Goal: Information Seeking & Learning: Learn about a topic

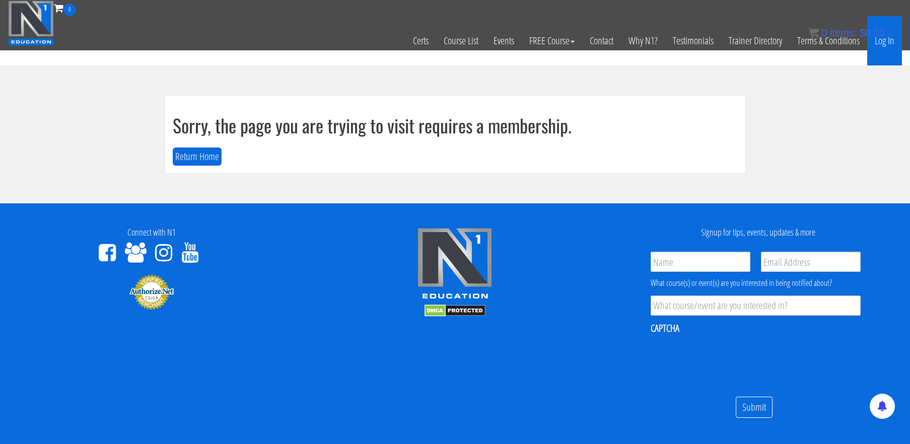
click at [892, 42] on link "Log In" at bounding box center [885, 40] width 35 height 49
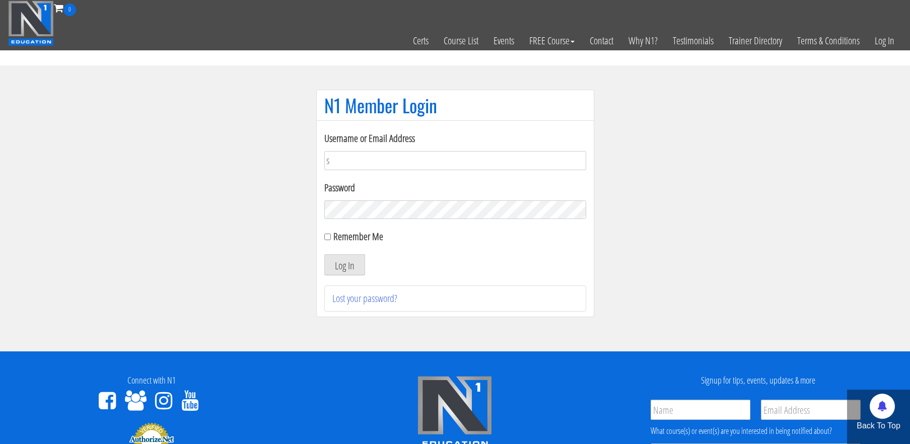
type input "[EMAIL_ADDRESS][DOMAIN_NAME]"
click at [324, 254] on button "Log In" at bounding box center [344, 264] width 41 height 21
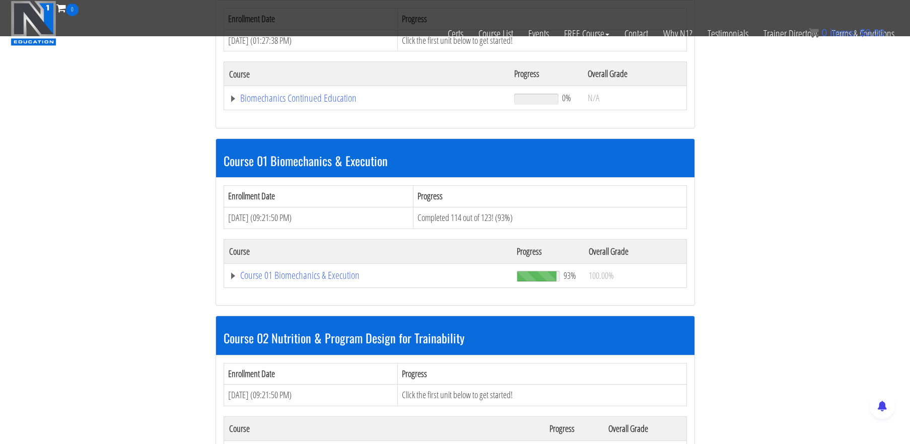
scroll to position [207, 0]
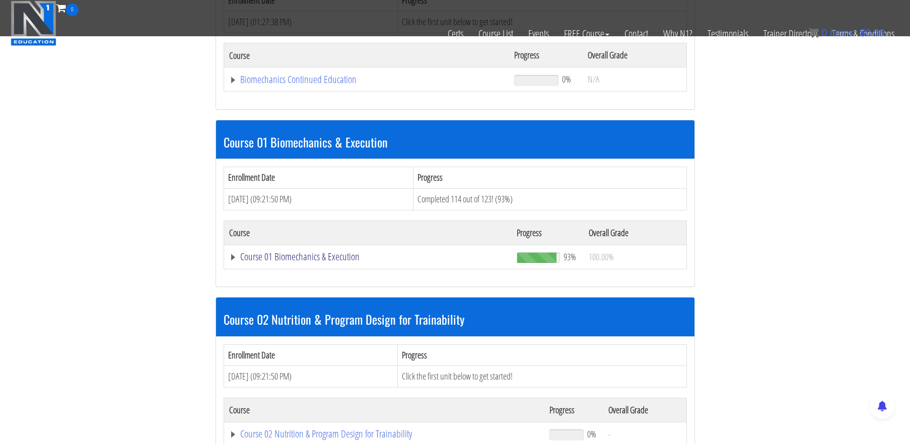
click at [309, 260] on link "Course 01 Biomechanics & Execution" at bounding box center [368, 257] width 278 height 10
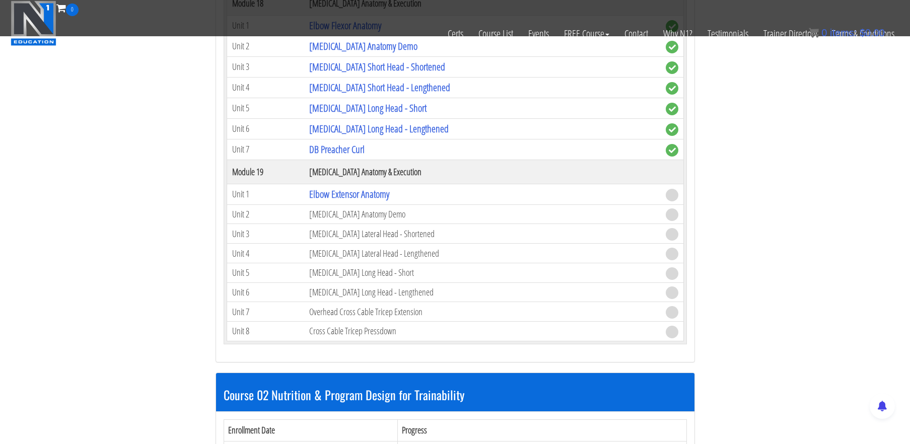
scroll to position [3129, 0]
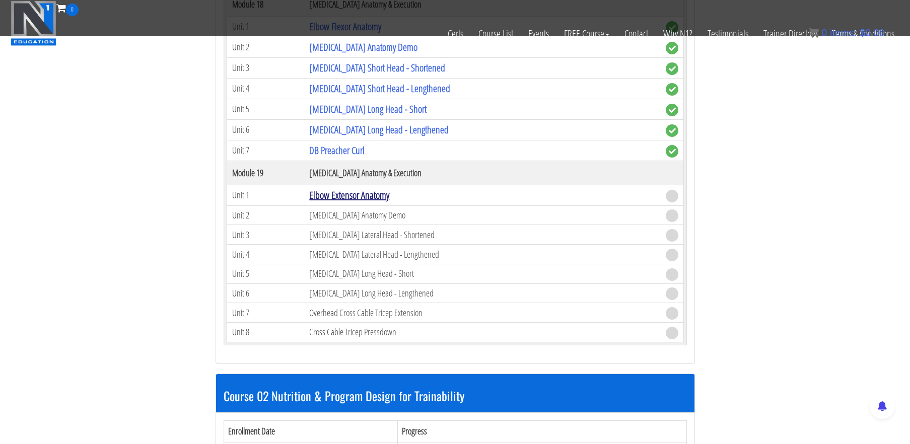
click at [357, 192] on link "Elbow Extensor Anatomy" at bounding box center [349, 195] width 80 height 14
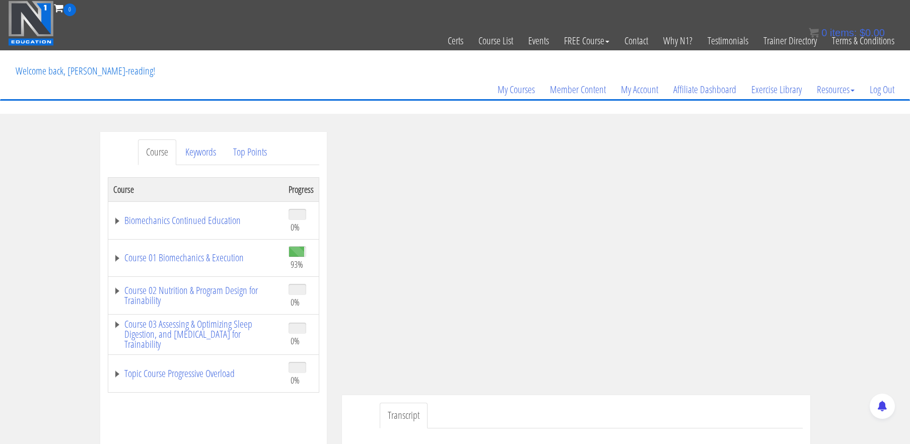
click at [835, 230] on div "Course Keywords Top Points Course Progress Biomechanics Continued Education 0% …" at bounding box center [455, 416] width 910 height 569
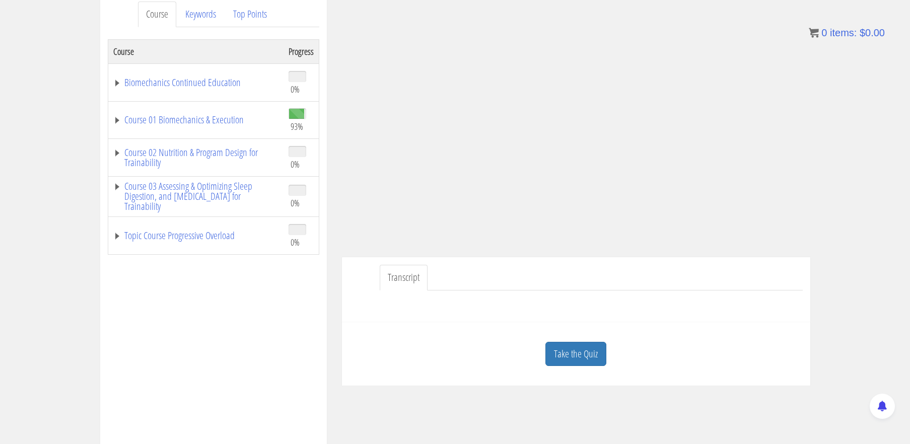
scroll to position [139, 0]
click at [596, 348] on link "Take the Quiz" at bounding box center [576, 354] width 61 height 25
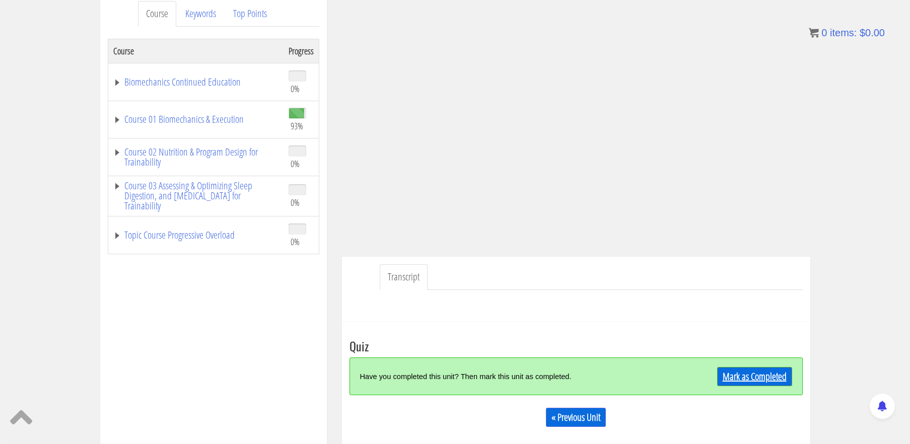
click at [774, 373] on link "Mark as Completed" at bounding box center [754, 376] width 75 height 19
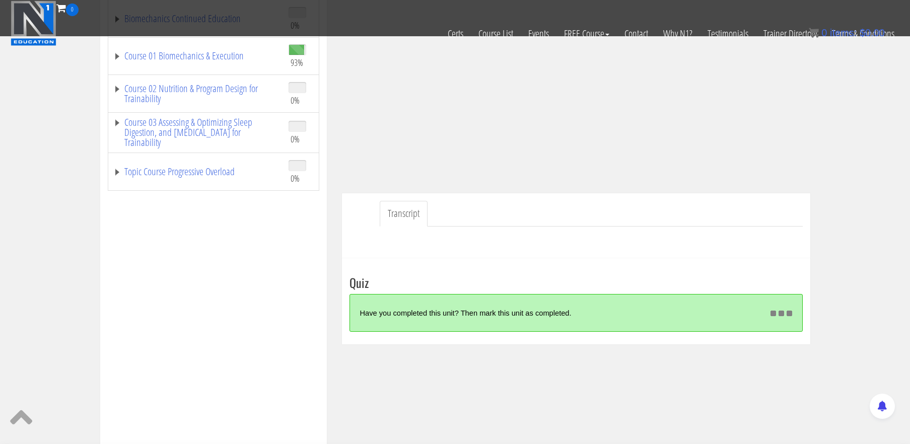
scroll to position [258, 0]
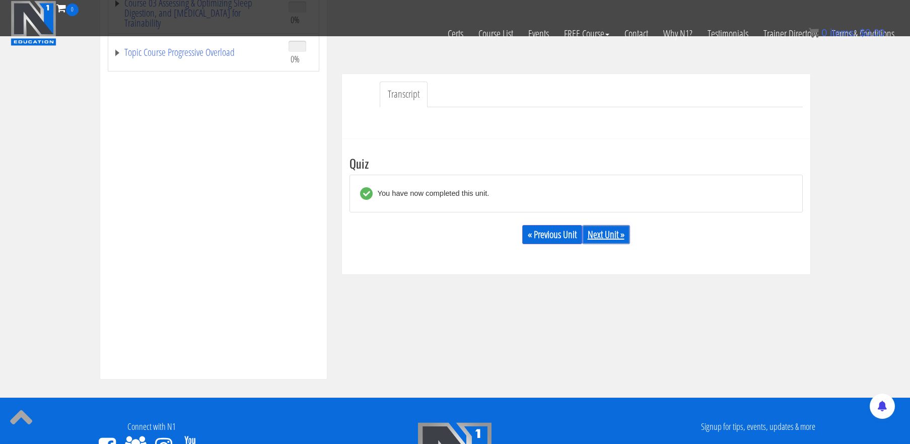
click at [599, 239] on link "Next Unit »" at bounding box center [606, 234] width 48 height 19
click at [606, 234] on link "Next Unit »" at bounding box center [606, 234] width 48 height 19
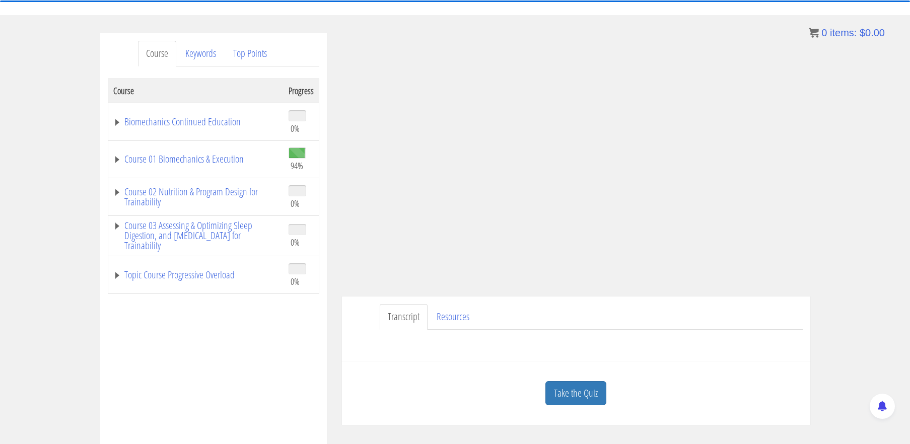
scroll to position [102, 0]
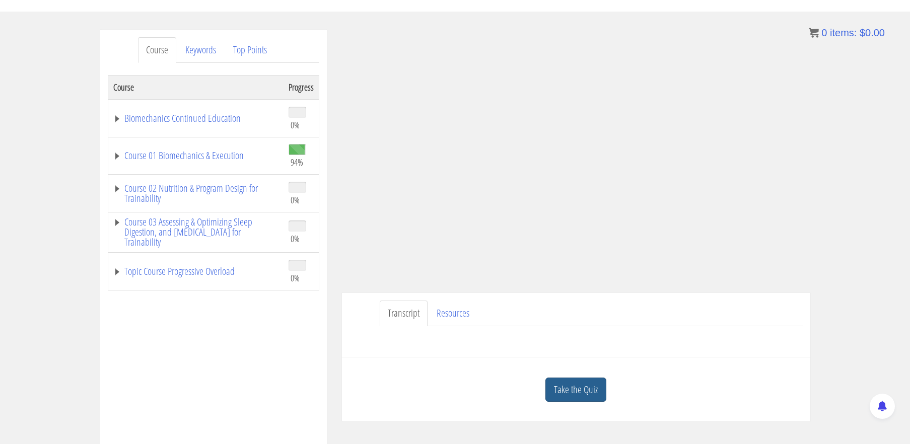
click at [568, 390] on link "Take the Quiz" at bounding box center [576, 390] width 61 height 25
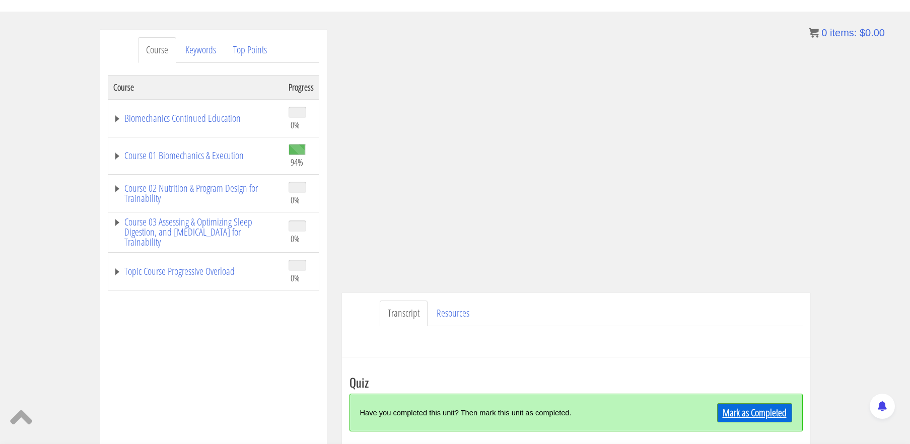
click at [733, 407] on link "Mark as Completed" at bounding box center [754, 413] width 75 height 19
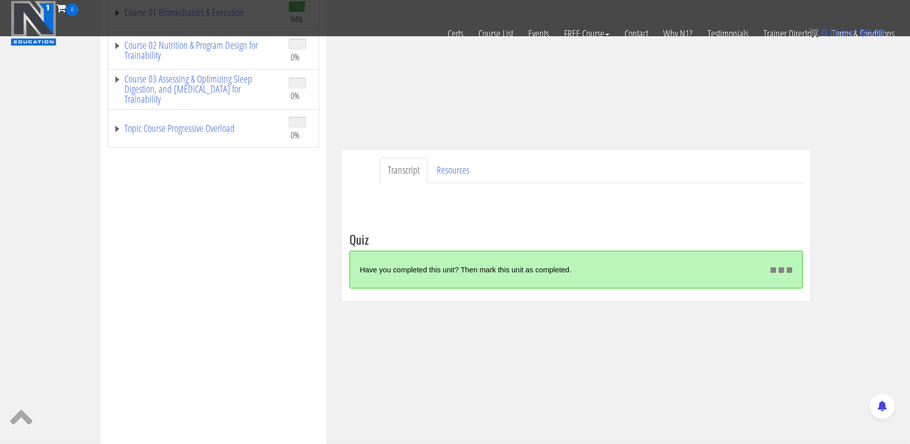
scroll to position [184, 0]
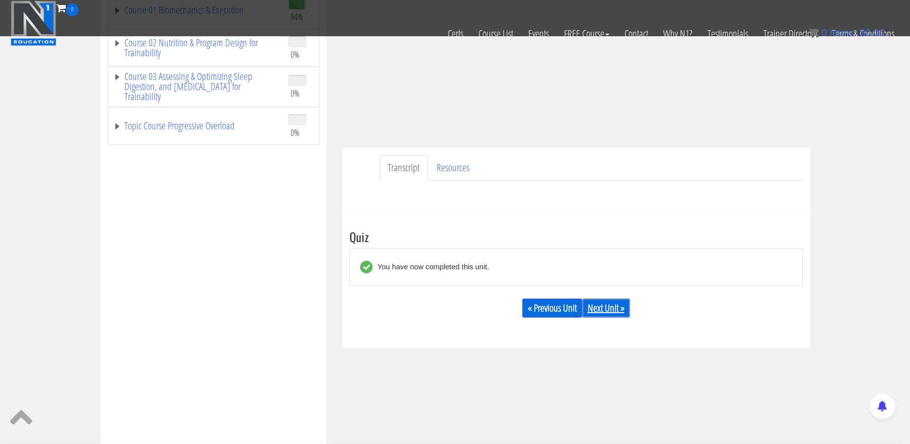
click at [602, 313] on link "Next Unit »" at bounding box center [606, 308] width 48 height 19
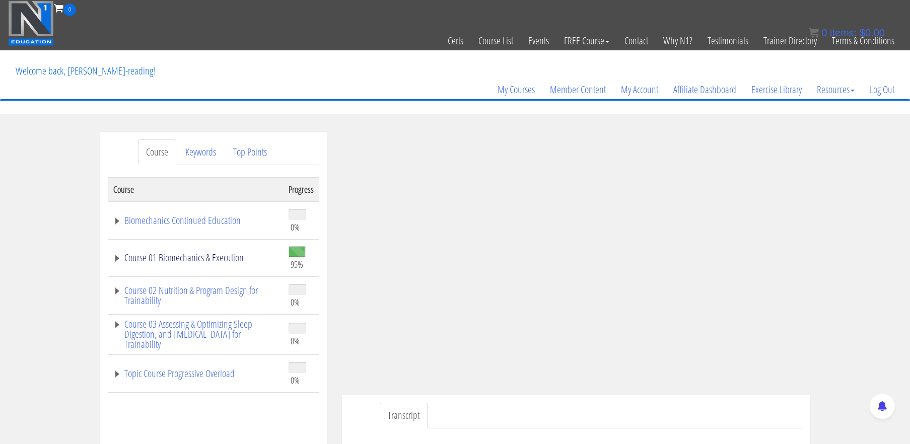
click at [228, 258] on link "Course 01 Biomechanics & Execution" at bounding box center [195, 258] width 165 height 10
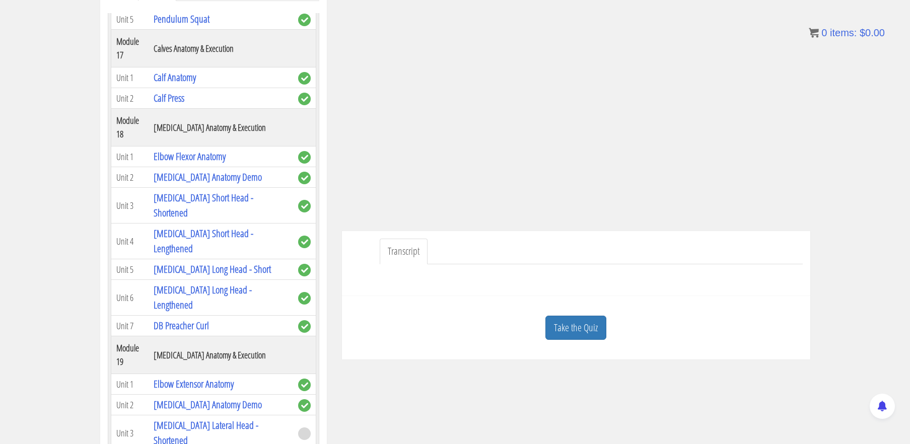
scroll to position [165, 0]
click at [572, 327] on link "Take the Quiz" at bounding box center [576, 327] width 61 height 25
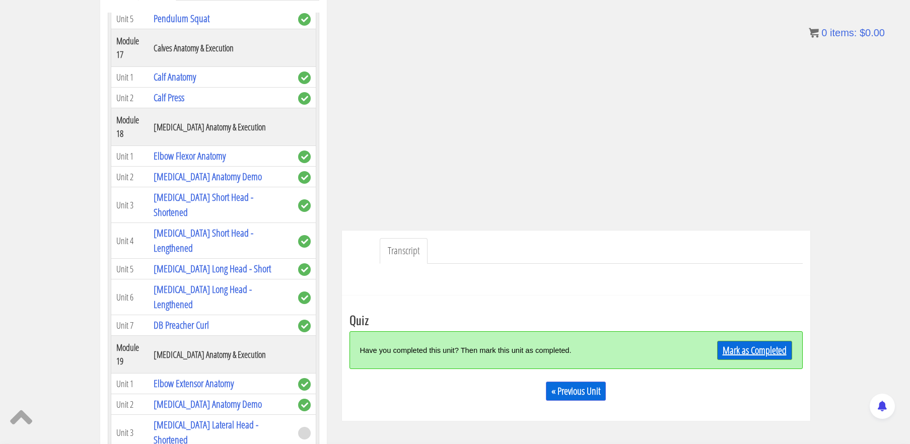
click at [754, 349] on link "Mark as Completed" at bounding box center [754, 350] width 75 height 19
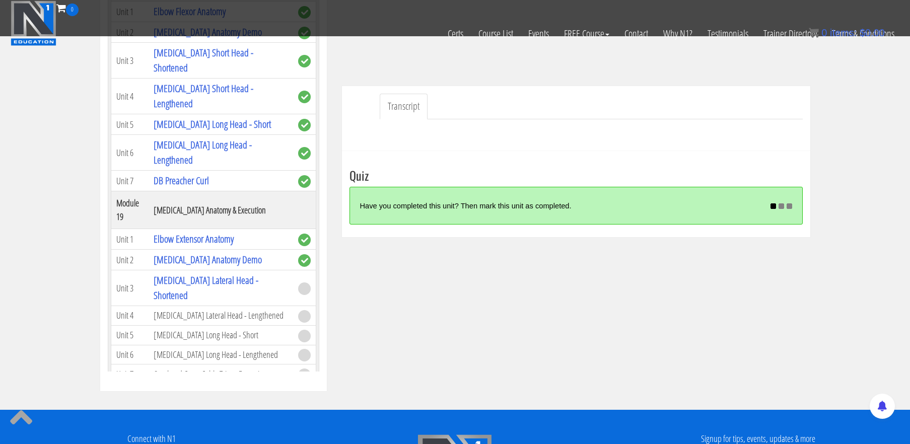
scroll to position [252, 0]
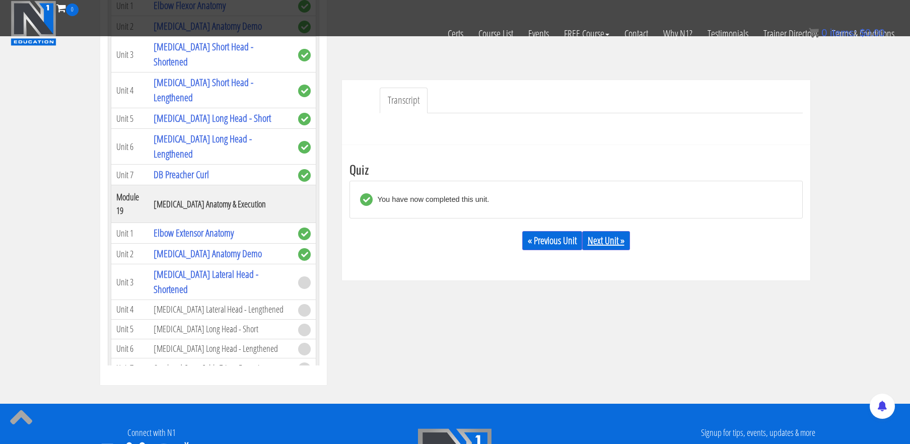
click at [600, 244] on link "Next Unit »" at bounding box center [606, 240] width 48 height 19
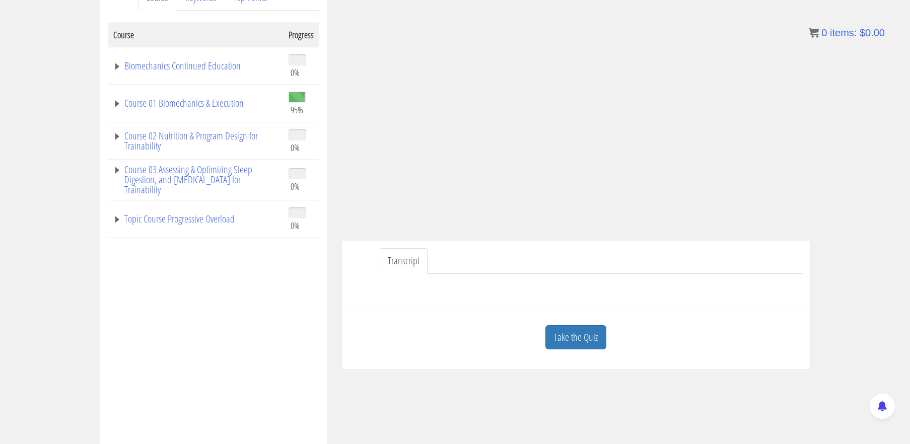
scroll to position [156, 0]
click at [573, 330] on link "Take the Quiz" at bounding box center [576, 336] width 61 height 25
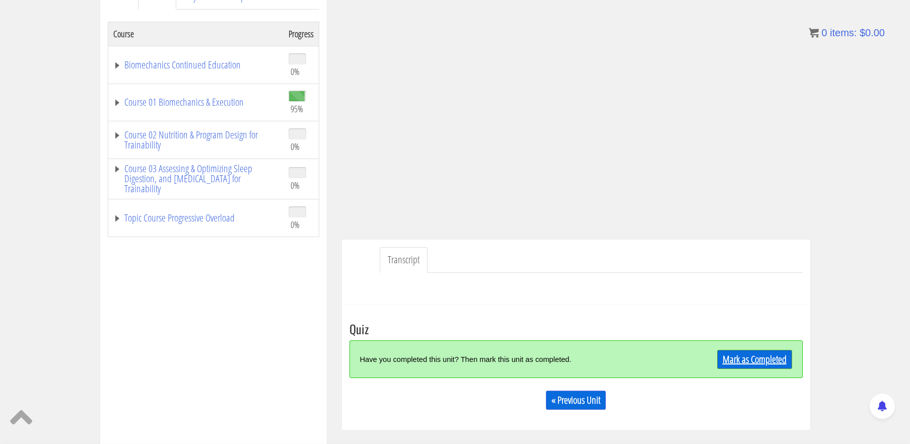
click at [753, 357] on link "Mark as Completed" at bounding box center [754, 359] width 75 height 19
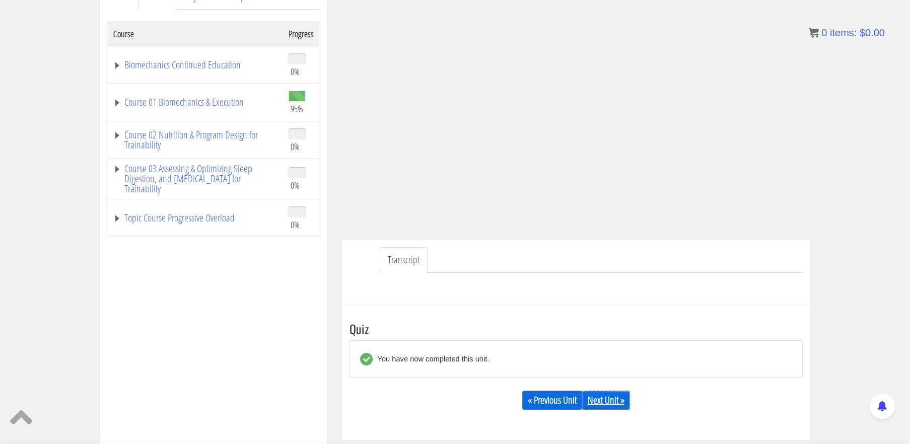
click at [596, 405] on link "Next Unit »" at bounding box center [606, 400] width 48 height 19
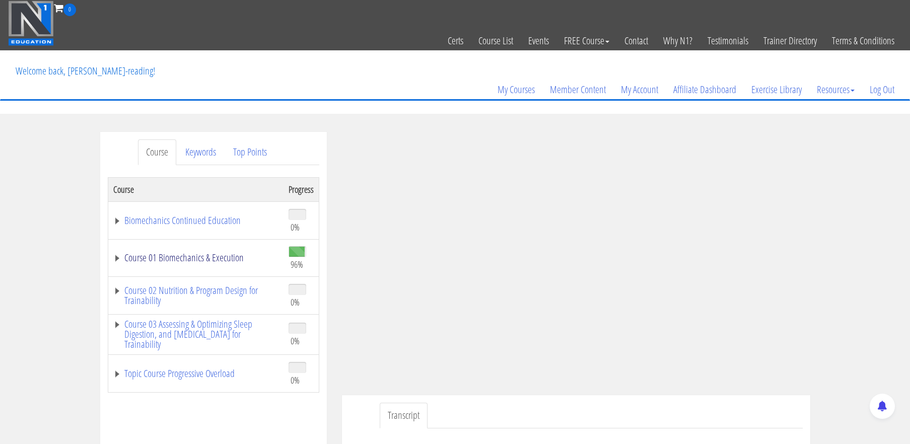
click at [223, 261] on link "Course 01 Biomechanics & Execution" at bounding box center [195, 258] width 165 height 10
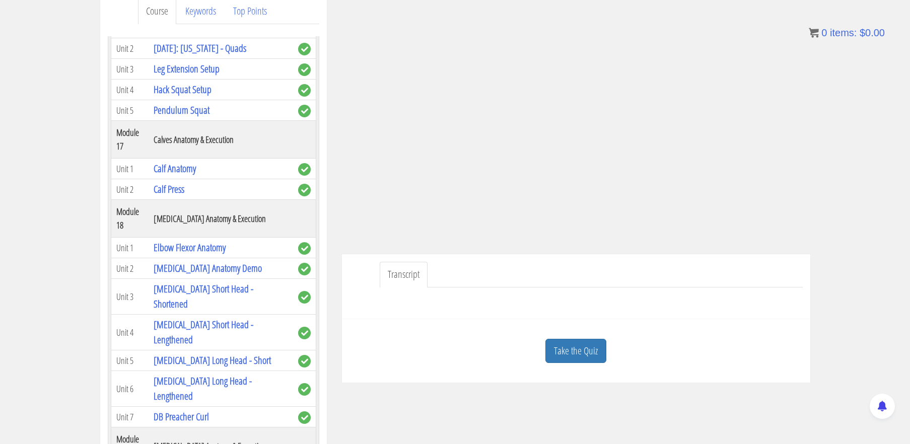
scroll to position [140, 0]
click at [570, 353] on link "Take the Quiz" at bounding box center [576, 352] width 61 height 25
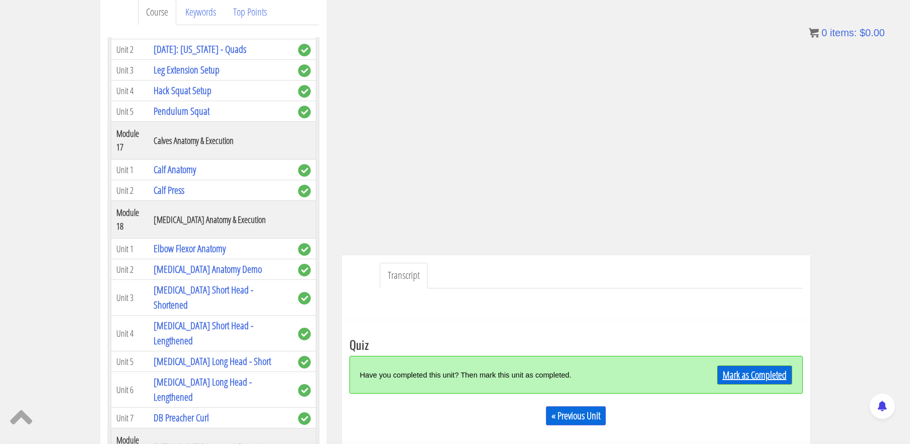
click at [739, 372] on link "Mark as Completed" at bounding box center [754, 375] width 75 height 19
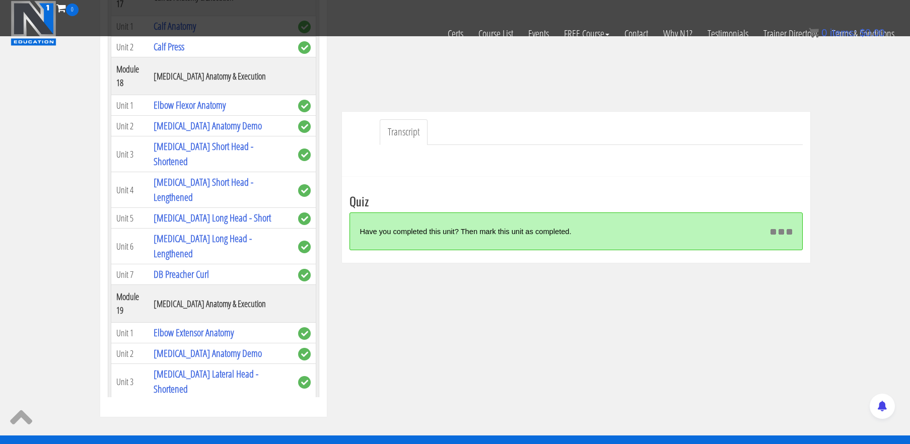
scroll to position [225, 0]
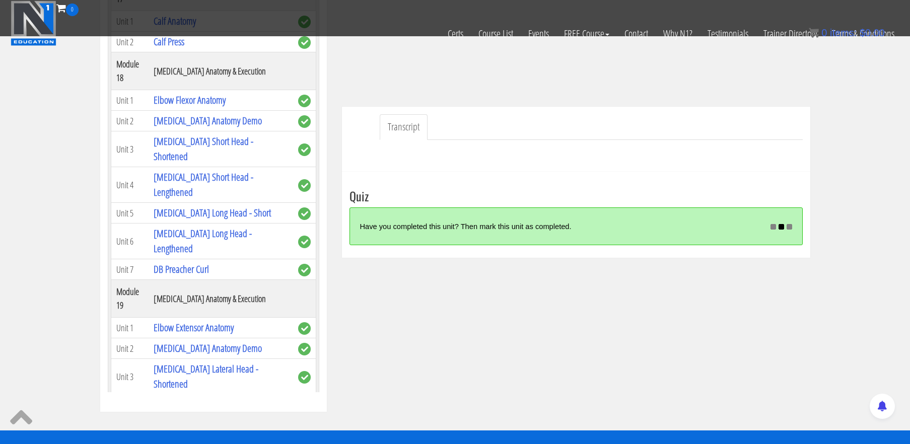
click at [585, 276] on div "Course Keywords Top Points Course Progress Biomechanics Continued Education 0% …" at bounding box center [456, 127] width 726 height 569
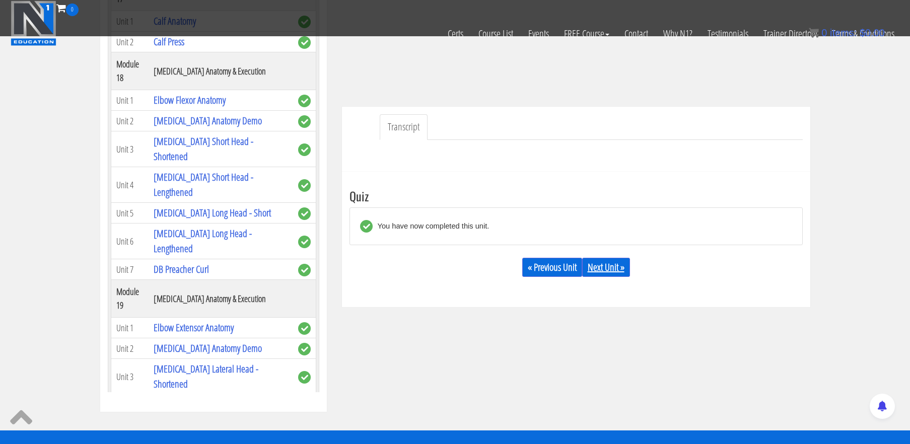
click at [595, 271] on link "Next Unit »" at bounding box center [606, 267] width 48 height 19
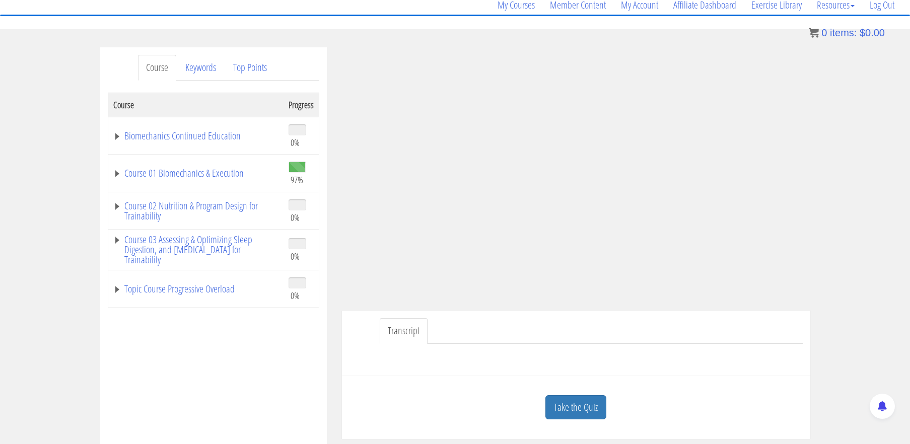
scroll to position [87, 0]
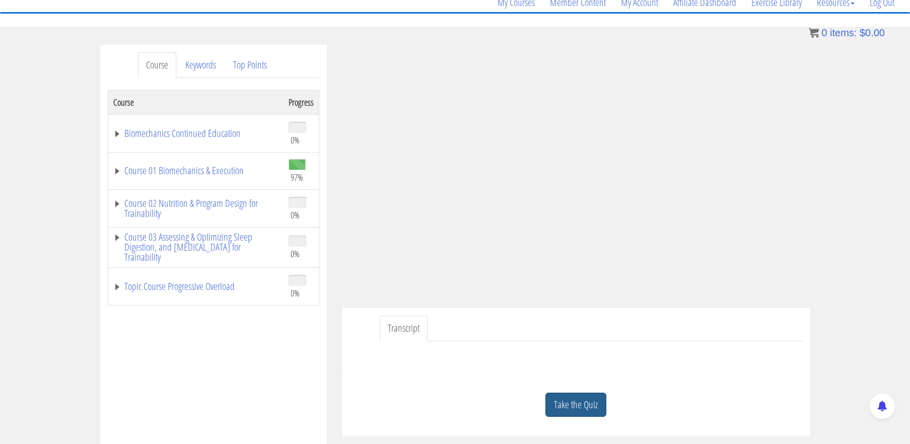
click at [592, 409] on link "Take the Quiz" at bounding box center [576, 405] width 61 height 25
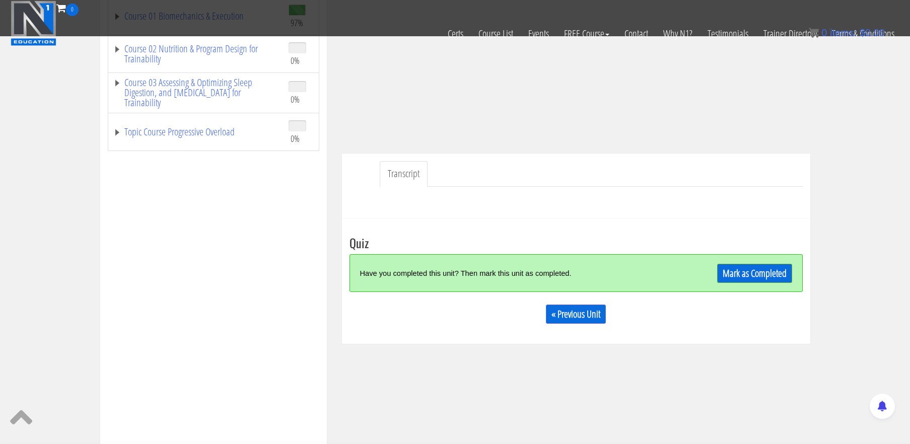
scroll to position [191, 0]
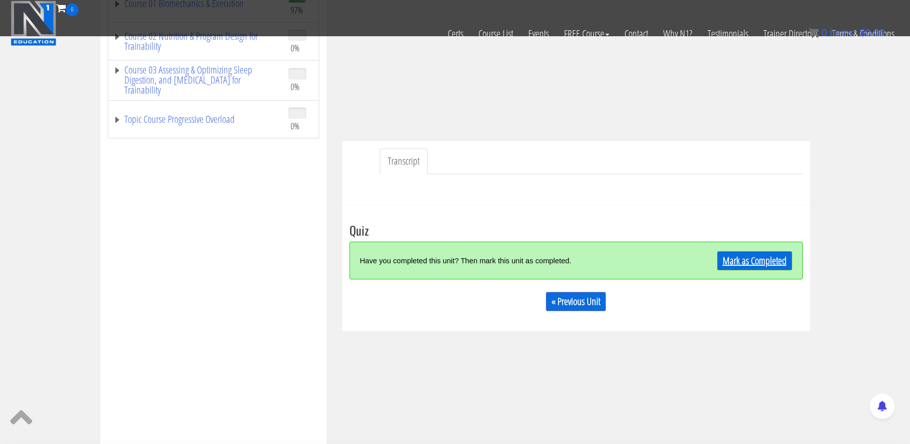
click at [758, 269] on link "Mark as Completed" at bounding box center [754, 260] width 75 height 19
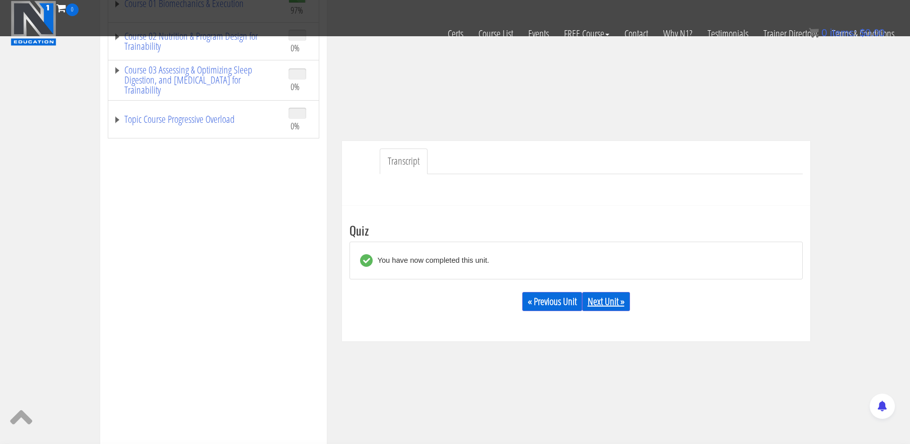
click at [620, 306] on link "Next Unit »" at bounding box center [606, 301] width 48 height 19
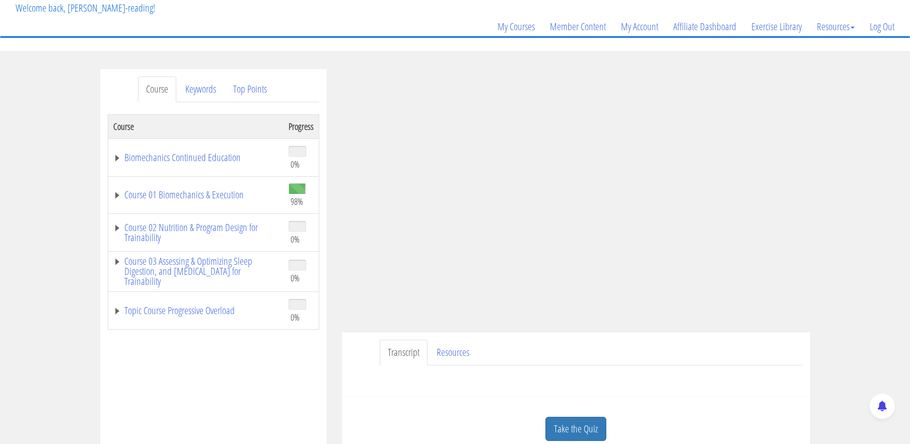
scroll to position [63, 0]
click at [181, 194] on link "Course 01 Biomechanics & Execution" at bounding box center [195, 194] width 165 height 10
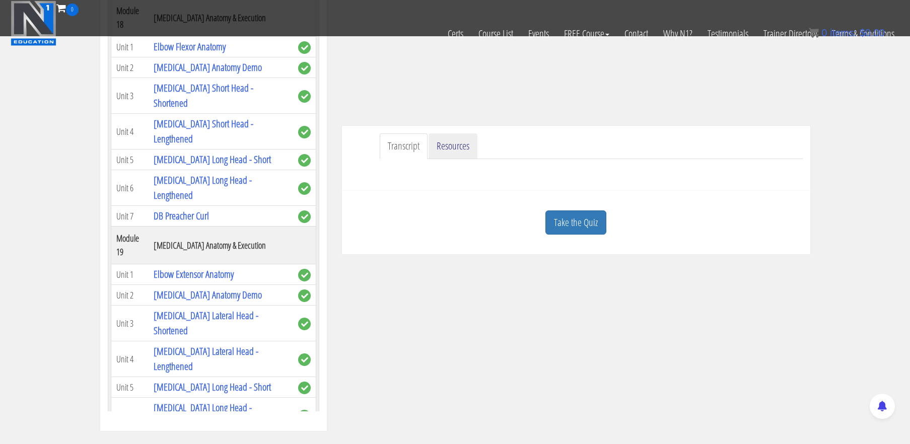
scroll to position [208, 0]
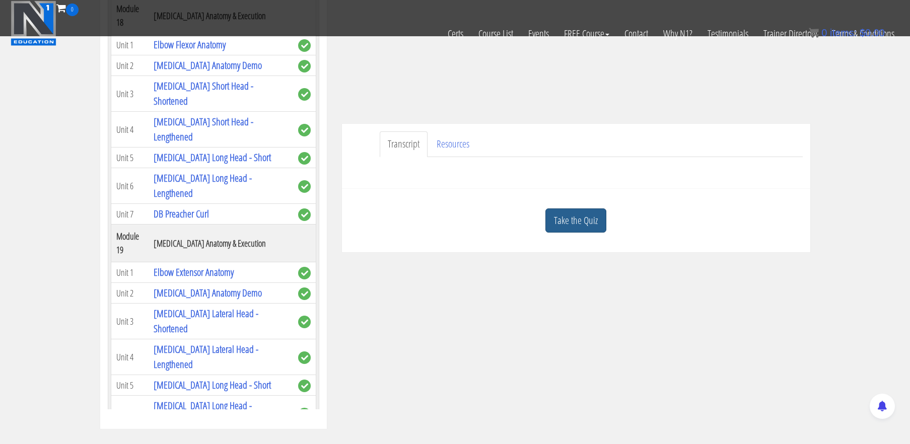
click at [594, 220] on link "Take the Quiz" at bounding box center [576, 221] width 61 height 25
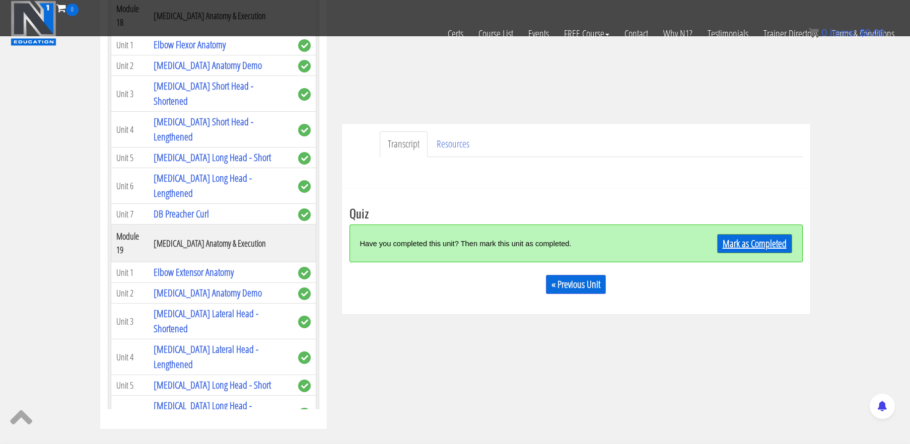
click at [749, 242] on link "Mark as Completed" at bounding box center [754, 243] width 75 height 19
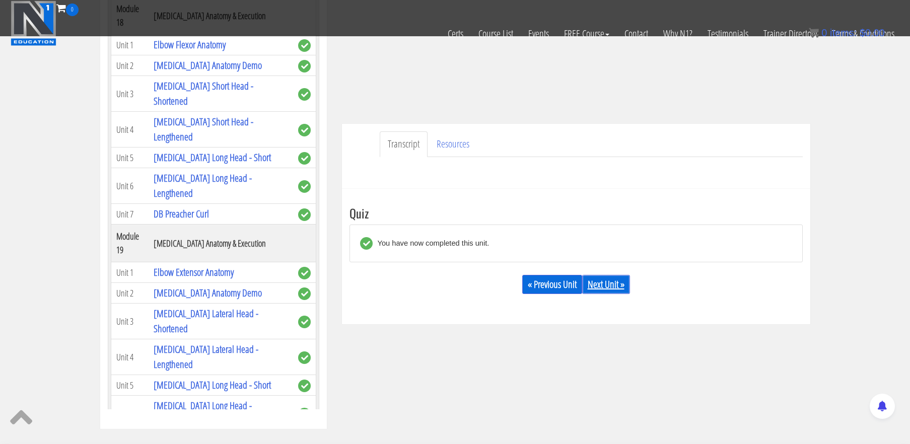
click at [602, 284] on link "Next Unit »" at bounding box center [606, 284] width 48 height 19
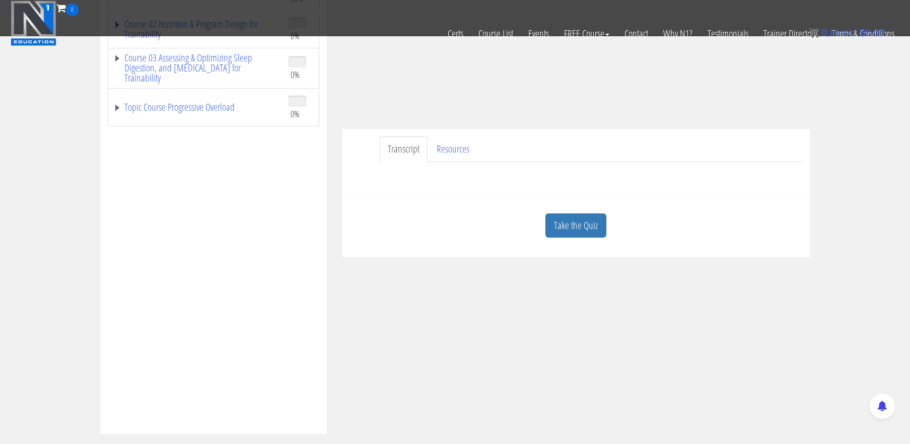
scroll to position [204, 0]
click at [595, 228] on link "Take the Quiz" at bounding box center [576, 225] width 61 height 25
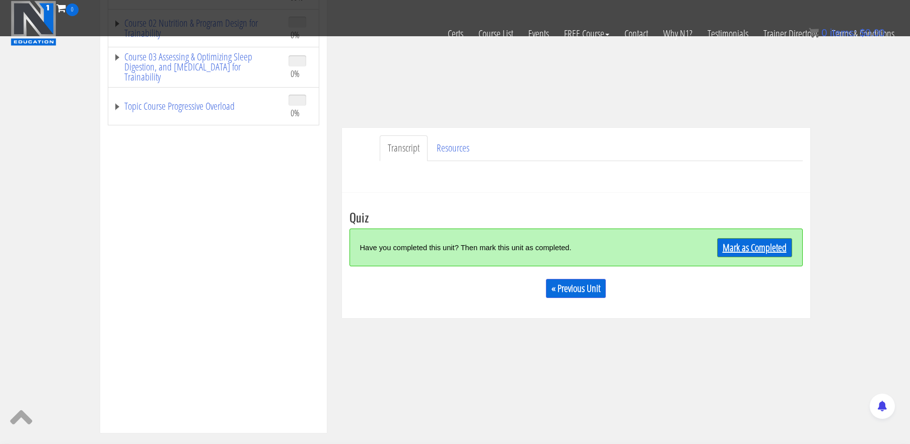
click at [725, 249] on link "Mark as Completed" at bounding box center [754, 247] width 75 height 19
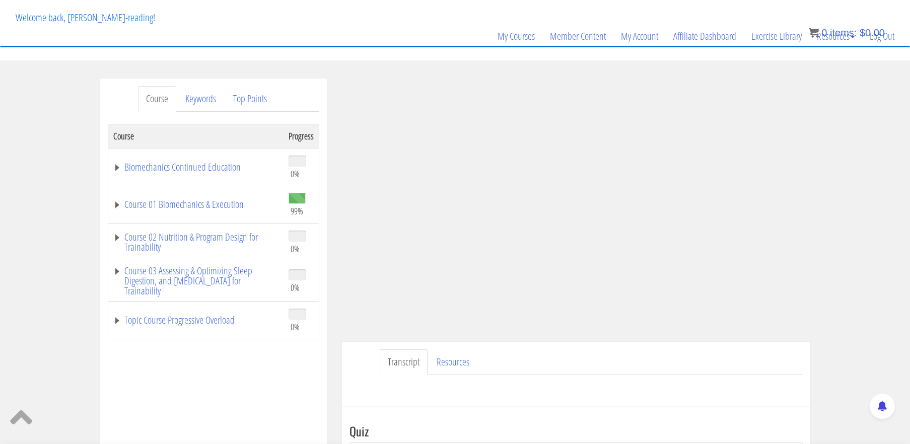
scroll to position [51, 0]
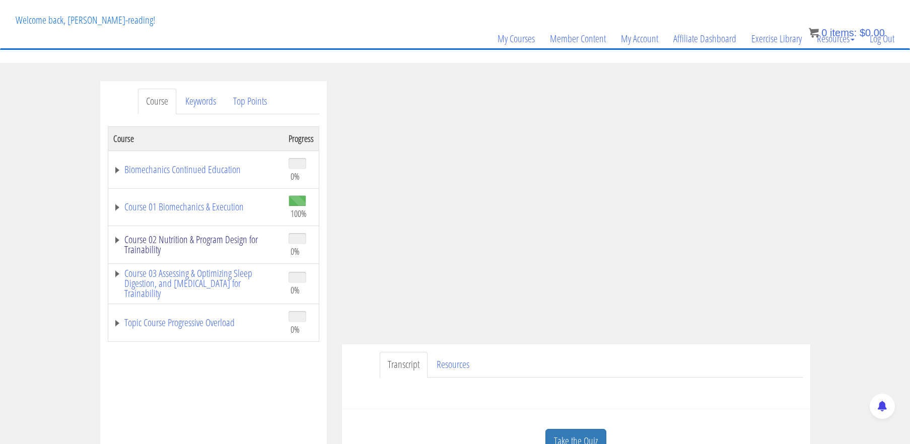
click at [210, 242] on link "Course 02 Nutrition & Program Design for Trainability" at bounding box center [195, 245] width 165 height 20
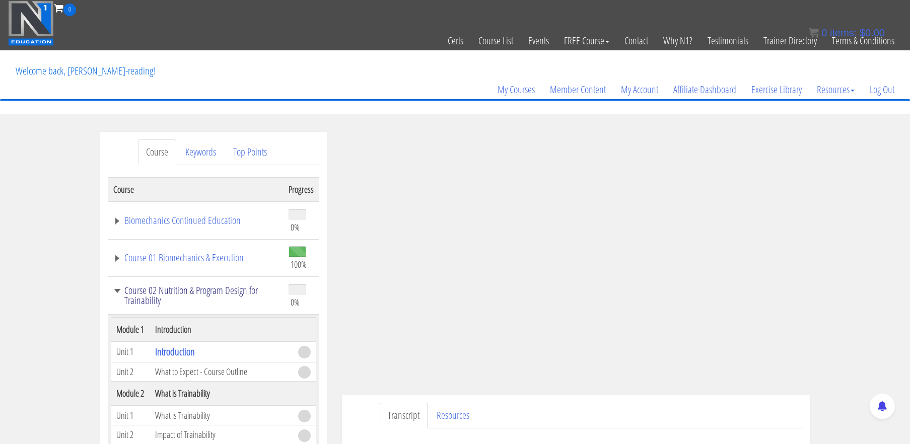
click at [117, 291] on link "Course 02 Nutrition & Program Design for Trainability" at bounding box center [195, 296] width 165 height 20
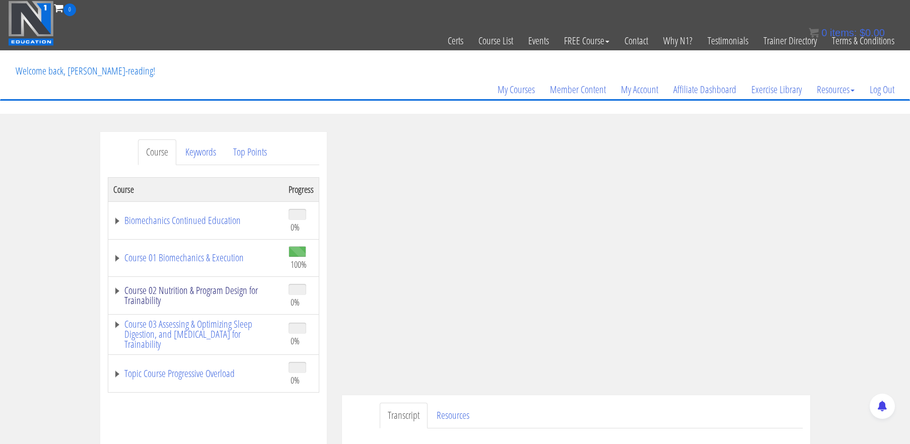
click at [189, 293] on link "Course 02 Nutrition & Program Design for Trainability" at bounding box center [195, 296] width 165 height 20
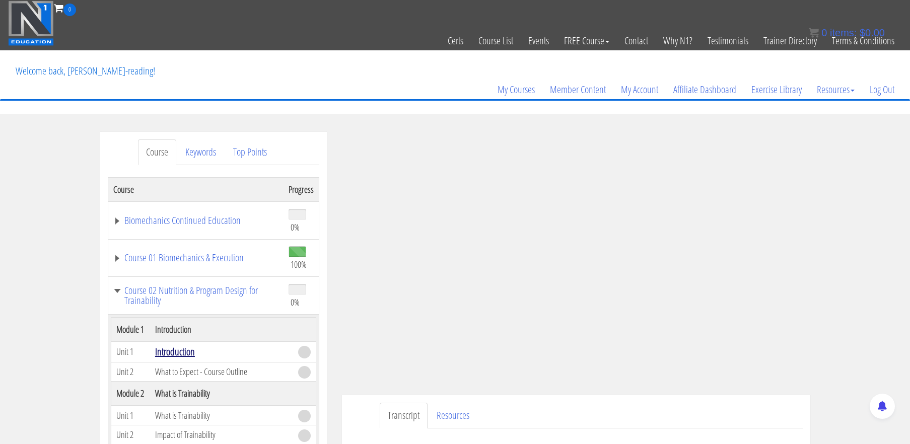
click at [183, 352] on link "Introduction" at bounding box center [175, 352] width 40 height 14
